Goal: Task Accomplishment & Management: Manage account settings

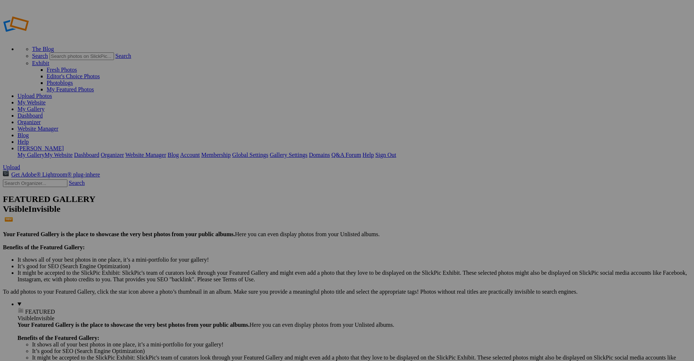
type input "Southwest [GEOGRAPHIC_DATA]"
click at [282, 217] on span "Create" at bounding box center [274, 220] width 15 height 6
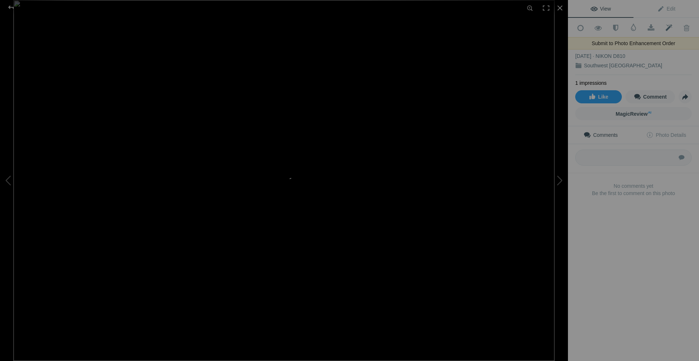
click at [664, 25] on span at bounding box center [669, 27] width 18 height 7
click at [665, 28] on span at bounding box center [669, 27] width 18 height 7
click at [664, 9] on span "Edit" at bounding box center [666, 9] width 18 height 6
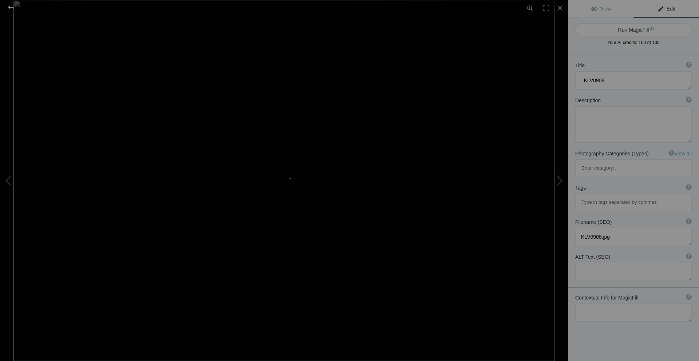
click at [9, 7] on div at bounding box center [11, 7] width 26 height 15
